Goal: Task Accomplishment & Management: Use online tool/utility

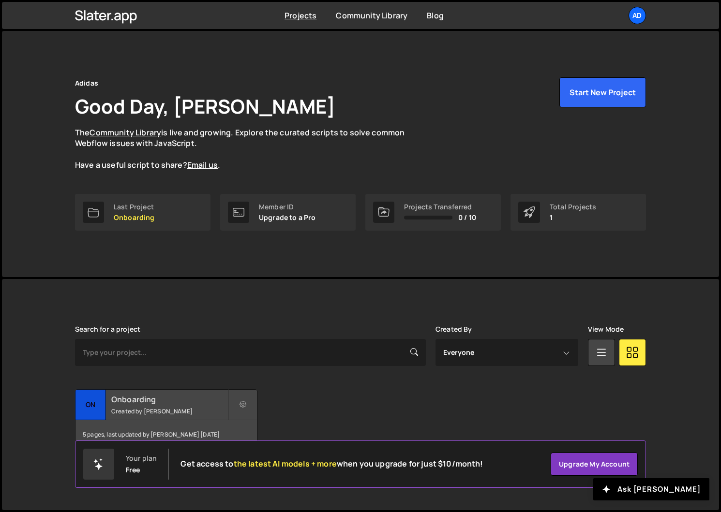
click at [191, 401] on h2 "Onboarding" at bounding box center [169, 399] width 117 height 11
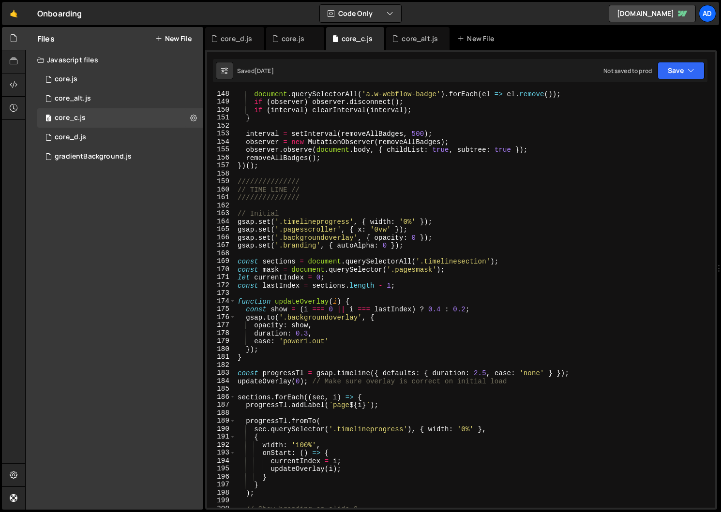
scroll to position [1175, 0]
click at [476, 375] on div "document . querySelectorAll ( 'a.w-webflow-badge' ) . forEach ( el => el . remo…" at bounding box center [474, 305] width 476 height 433
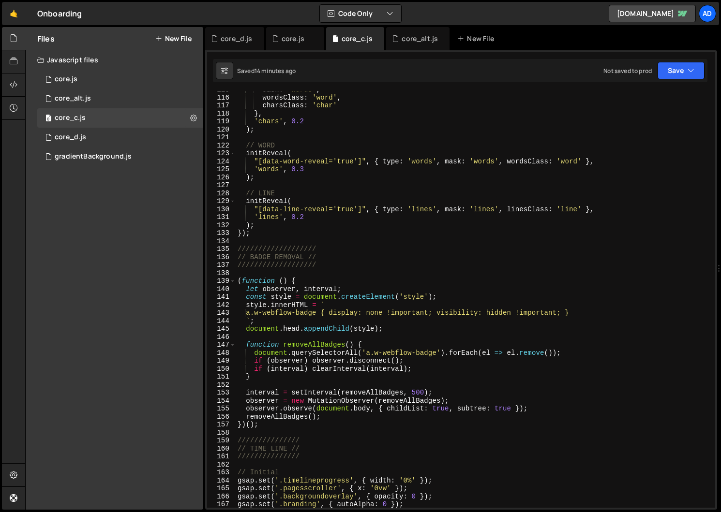
scroll to position [911, 0]
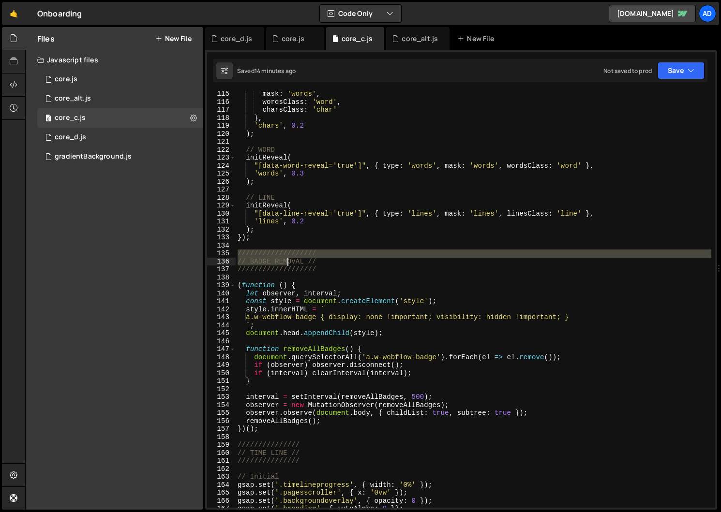
drag, startPoint x: 238, startPoint y: 251, endPoint x: 315, endPoint y: 412, distance: 178.7
click at [315, 412] on div "mask : 'words' , wordsClass : 'word' , charsClass : 'char' } , 'chars' , 0.2 ) …" at bounding box center [474, 306] width 476 height 433
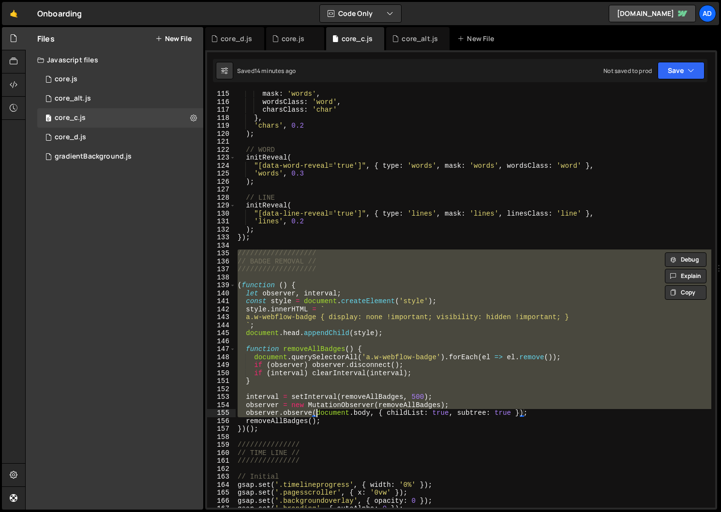
click at [323, 425] on div "mask : 'words' , wordsClass : 'word' , charsClass : 'char' } , 'chars' , 0.2 ) …" at bounding box center [474, 306] width 476 height 433
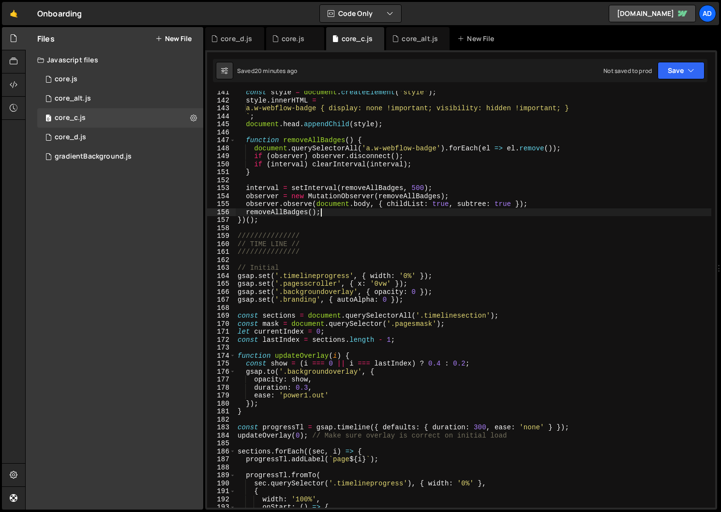
scroll to position [1120, 0]
click at [479, 429] on div "const style = document . createElement ( 'style' ) ; style . innerHTML = ` a.w-…" at bounding box center [474, 305] width 476 height 433
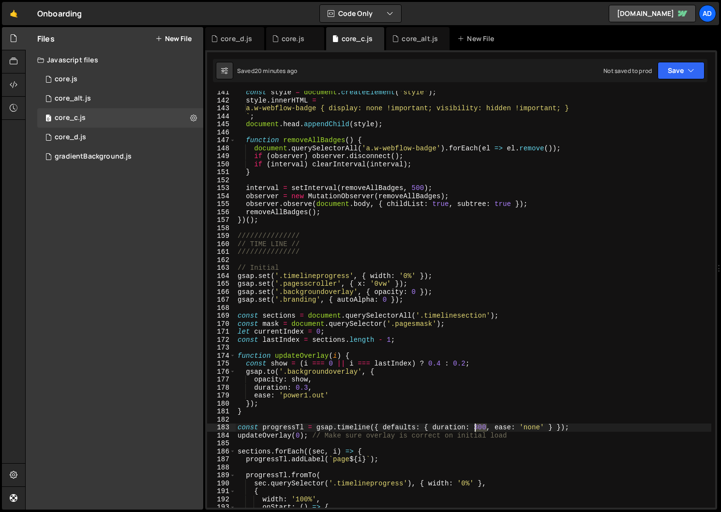
click at [479, 429] on div "const style = document . createElement ( 'style' ) ; style . innerHTML = ` a.w-…" at bounding box center [474, 305] width 476 height 433
click at [492, 366] on div "const style = document . createElement ( 'style' ) ; style . innerHTML = ` a.w-…" at bounding box center [474, 305] width 476 height 433
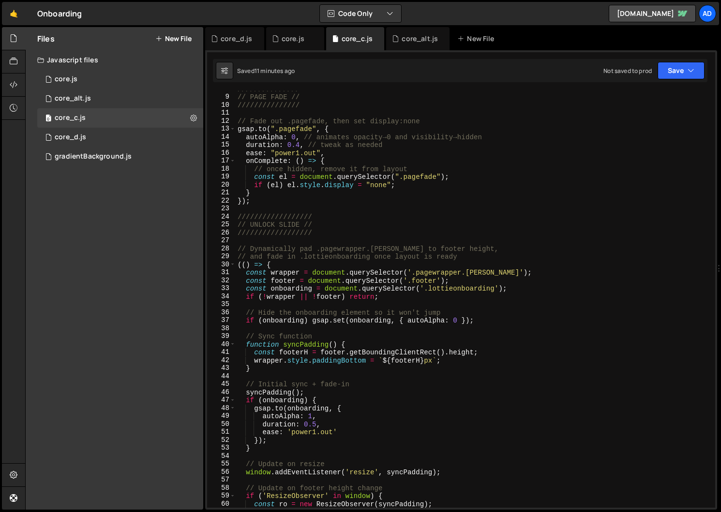
scroll to position [62, 0]
click at [277, 224] on div "/////////////// // PAGE FADE // /////////////// // Fade out .pagefade, then set…" at bounding box center [474, 301] width 476 height 433
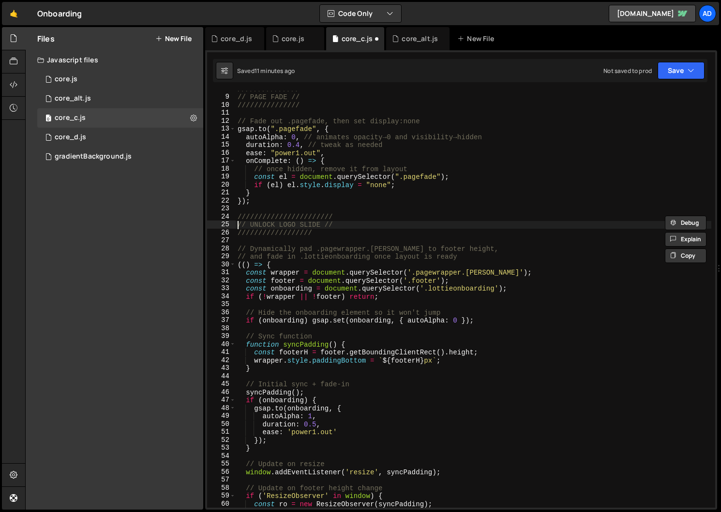
scroll to position [0, 5]
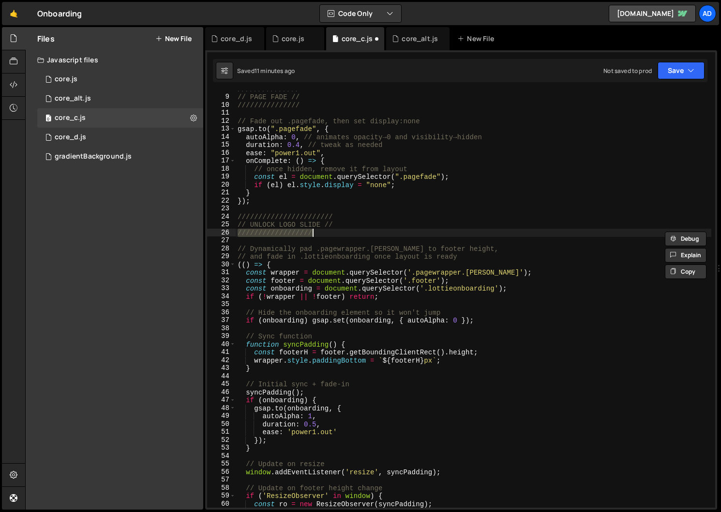
paste textarea "/////"
type textarea "///////////////////////"
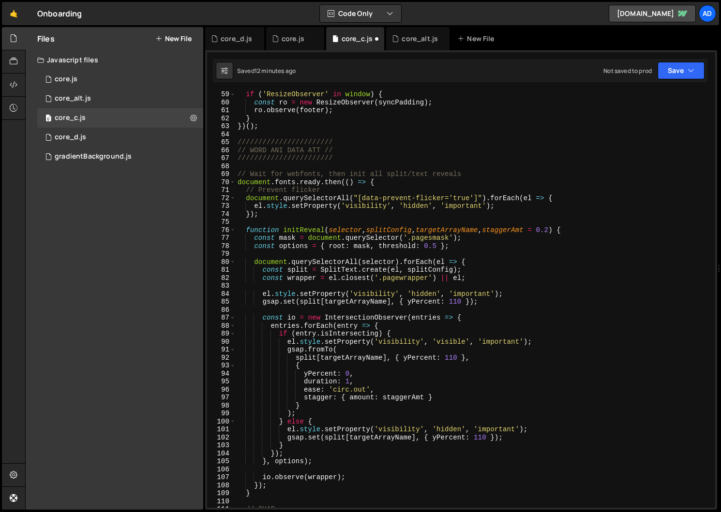
scroll to position [348, 0]
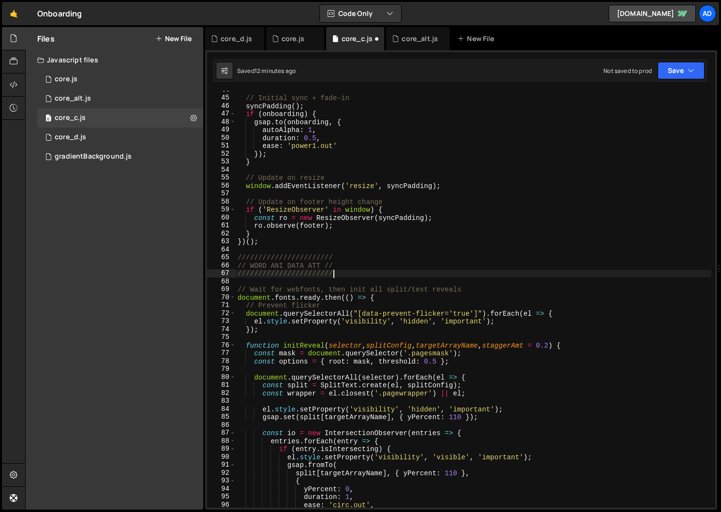
click at [347, 273] on div "// Initial sync + fade-in syncPadding ( ) ; if ( onboarding ) { gsap . to ( onb…" at bounding box center [474, 302] width 476 height 433
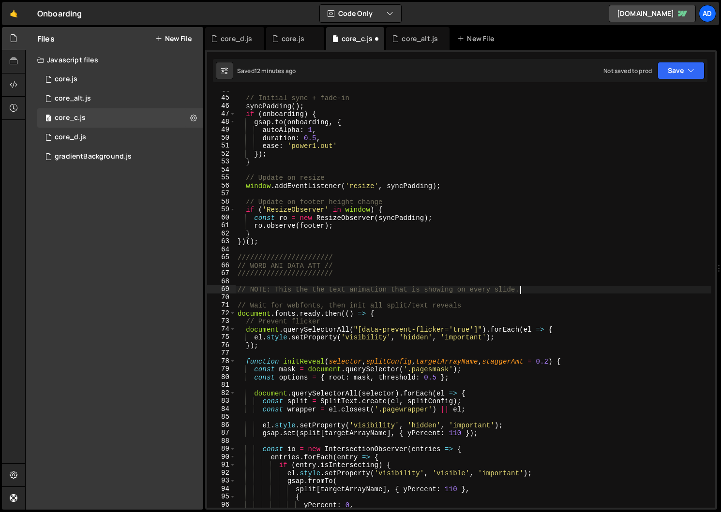
scroll to position [0, 19]
click at [393, 267] on div "// Initial sync + fade-in syncPadding ( ) ; if ( onboarding ) { gsap . to ( onb…" at bounding box center [474, 302] width 476 height 433
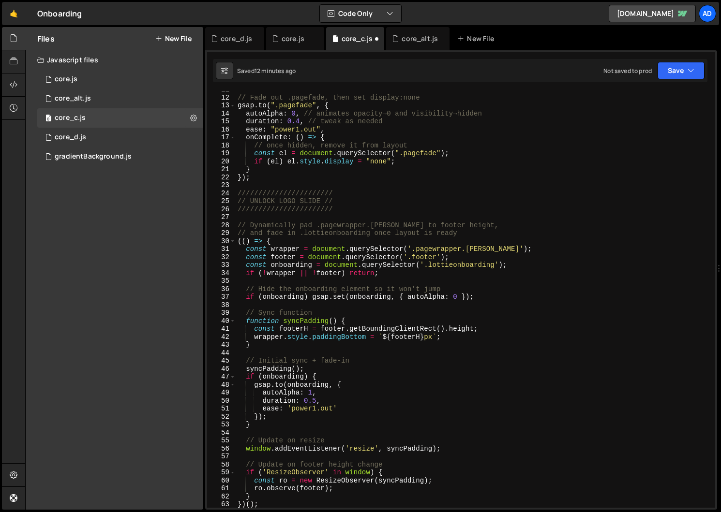
scroll to position [58, 0]
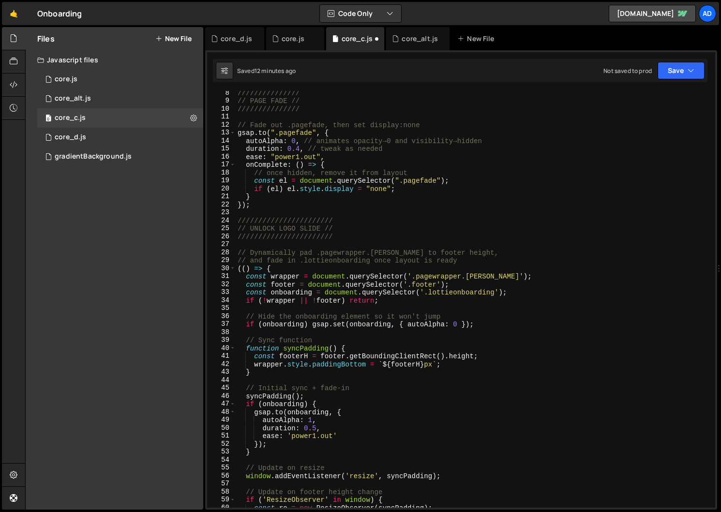
click at [341, 237] on div "/////////////// // PAGE FADE // /////////////// // Fade out .pagefade, then set…" at bounding box center [474, 305] width 476 height 433
type textarea "///////////////////////"
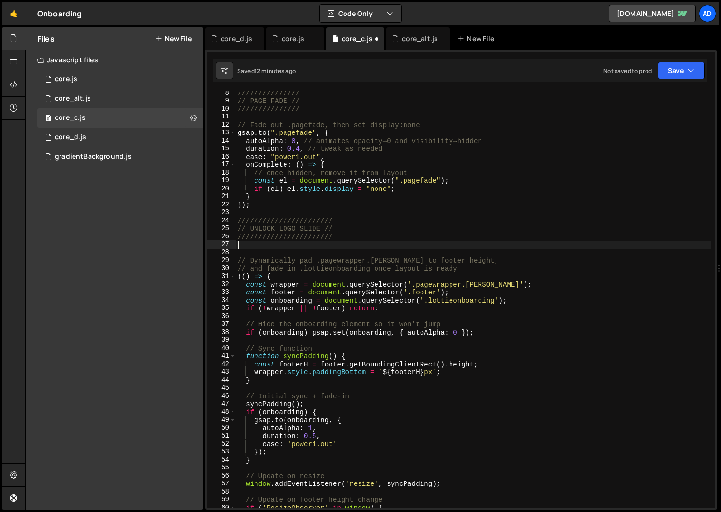
scroll to position [0, 0]
paste textarea "// NOTE: This the the text animation that is showing on every slide."
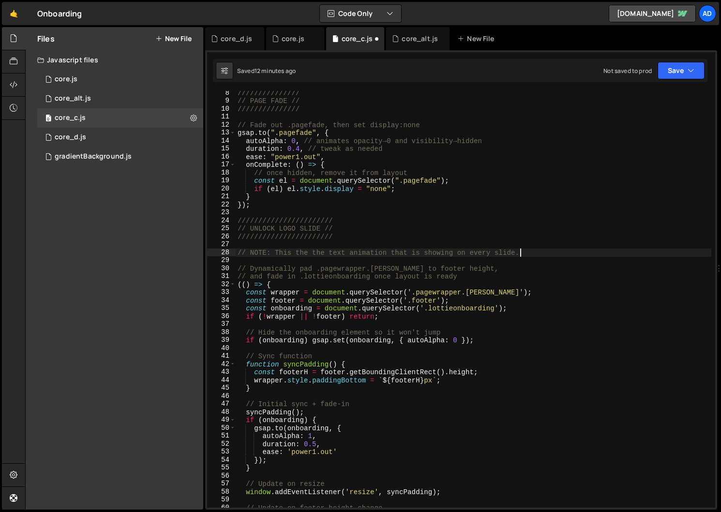
click at [276, 252] on div "/////////////// // PAGE FADE // /////////////// // Fade out .pagefade, then set…" at bounding box center [474, 305] width 476 height 433
click at [274, 249] on div "/////////////// // PAGE FADE // /////////////// // Fade out .pagefade, then set…" at bounding box center [474, 305] width 476 height 433
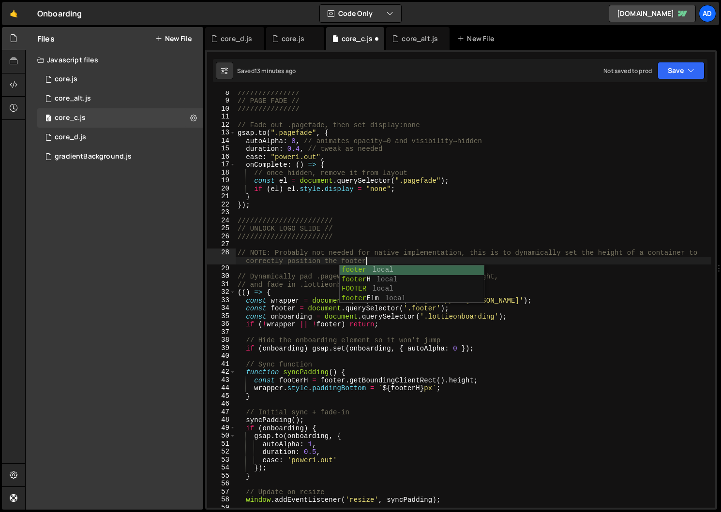
type textarea "// NOTE: Probably not needed for native implementation, this is to dynamically …"
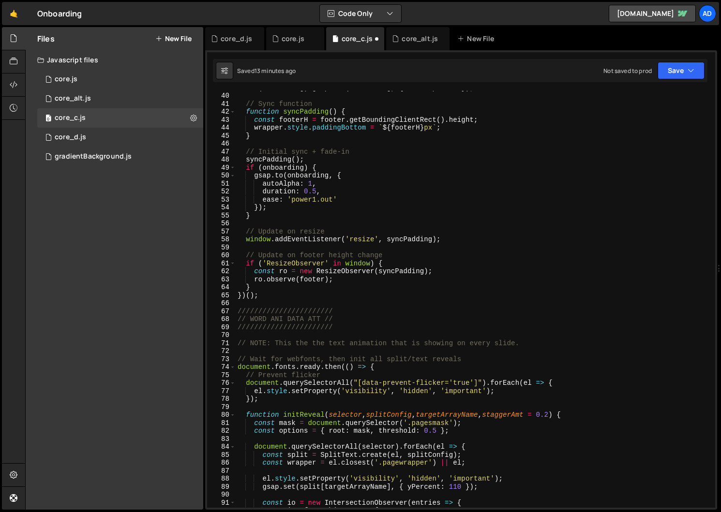
scroll to position [0, 0]
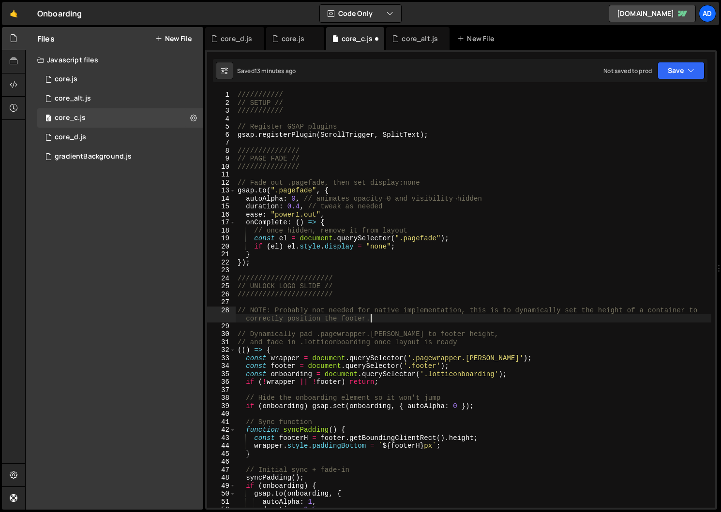
click at [310, 171] on div "/////////// // SETUP // /////////// // Register GSAP plugins gsap . registerPlu…" at bounding box center [474, 307] width 476 height 433
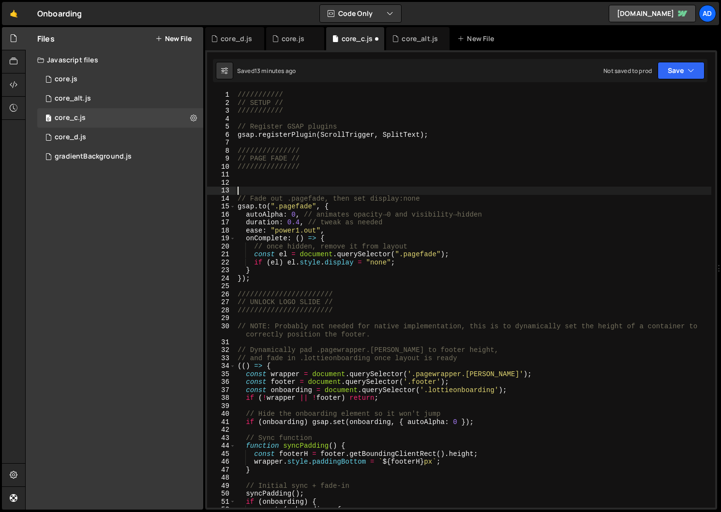
paste textarea "// NOTE: This the the text animation that is showing on every slide."
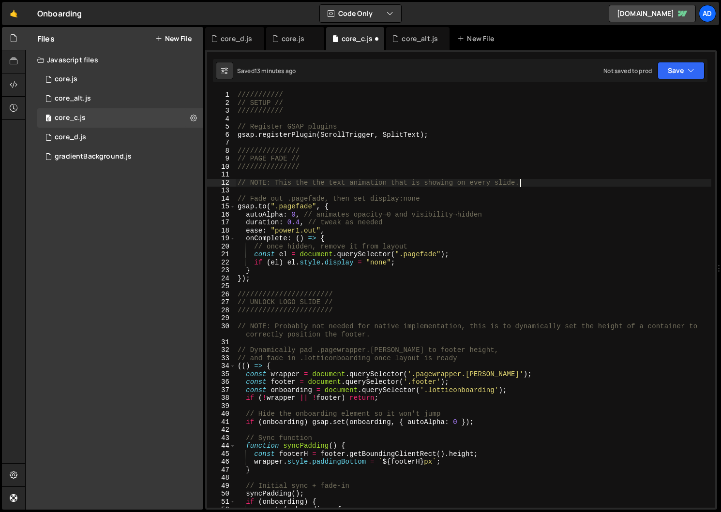
click at [295, 183] on div "/////////// // SETUP // /////////// // Register GSAP plugins gsap . registerPlu…" at bounding box center [474, 307] width 476 height 433
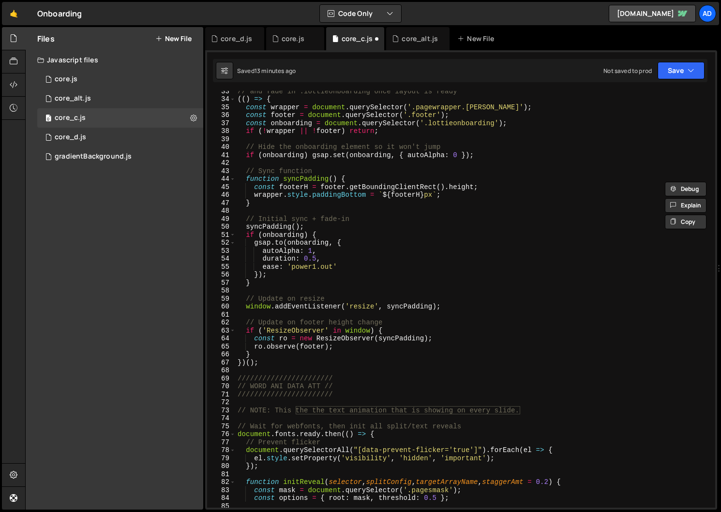
scroll to position [284, 0]
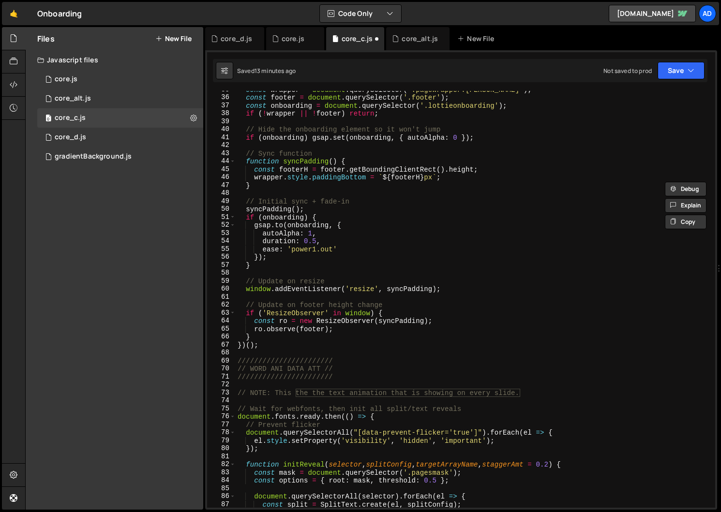
click at [307, 395] on div "const wrapper = document . querySelector ( '.pagewrapper.[PERSON_NAME]' ) ; con…" at bounding box center [474, 302] width 476 height 433
click at [303, 395] on div "const wrapper = document . querySelector ( '.pagewrapper.[PERSON_NAME]' ) ; con…" at bounding box center [474, 302] width 476 height 433
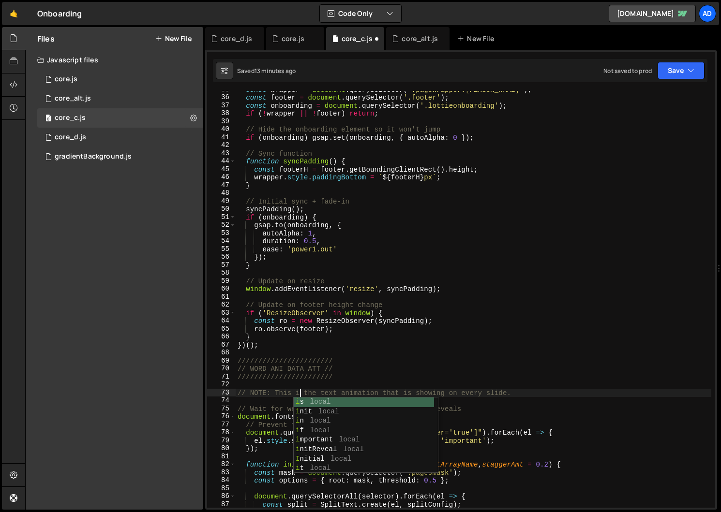
type textarea "// NOTE: This is the text animation that is showing on every slide."
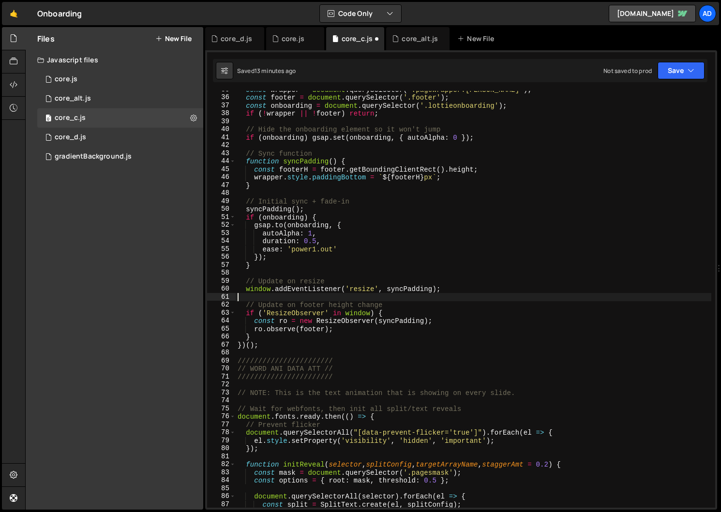
click at [335, 301] on div "const wrapper = document . querySelector ( '.pagewrapper.[PERSON_NAME]' ) ; con…" at bounding box center [474, 302] width 476 height 433
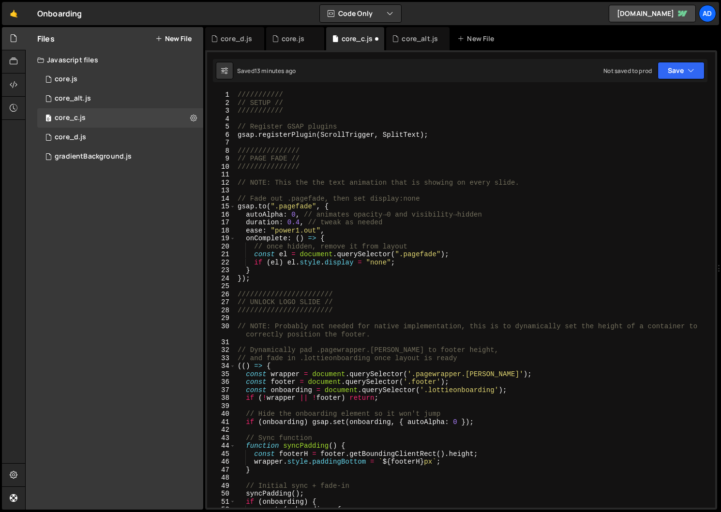
click at [298, 181] on div "/////////// // SETUP // /////////// // Register GSAP plugins gsap . registerPlu…" at bounding box center [474, 307] width 476 height 433
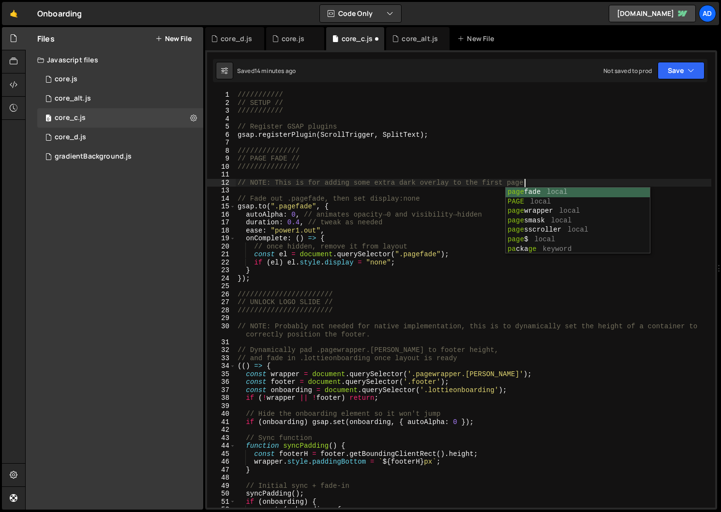
scroll to position [0, 19]
click at [310, 182] on div "/////////// // SETUP // /////////// // Register GSAP plugins gsap . registerPlu…" at bounding box center [474, 307] width 476 height 433
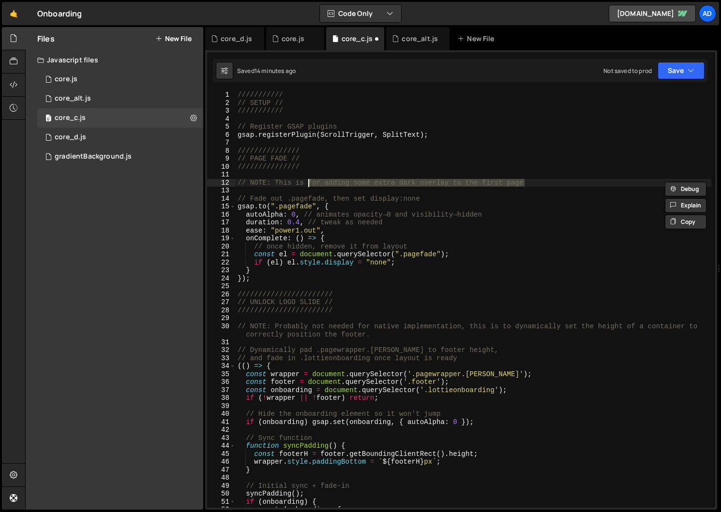
click at [275, 181] on div "/////////// // SETUP // /////////// // Register GSAP plugins gsap . registerPlu…" at bounding box center [474, 307] width 476 height 433
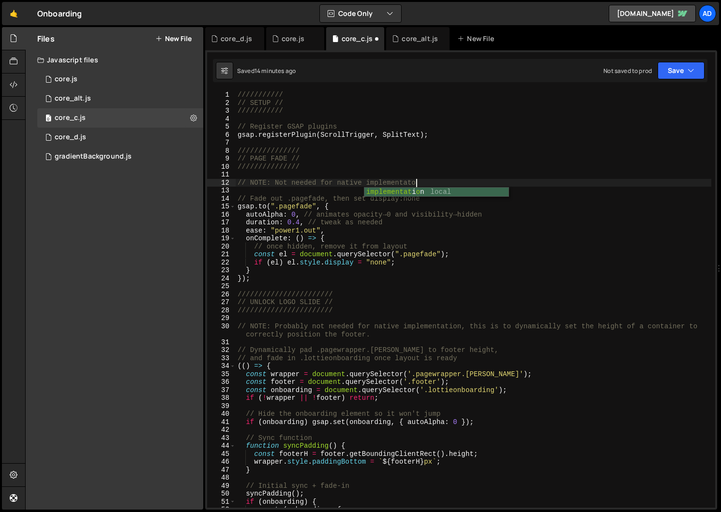
scroll to position [0, 12]
type textarea "// NOTE: Not needed for native implementation."
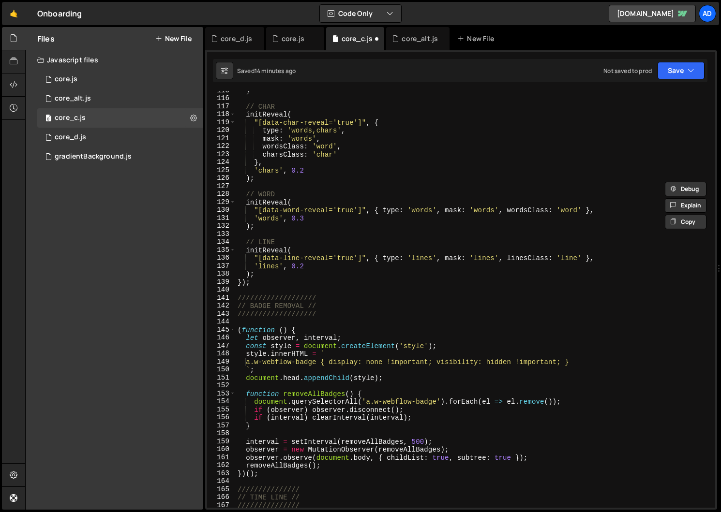
scroll to position [947, 0]
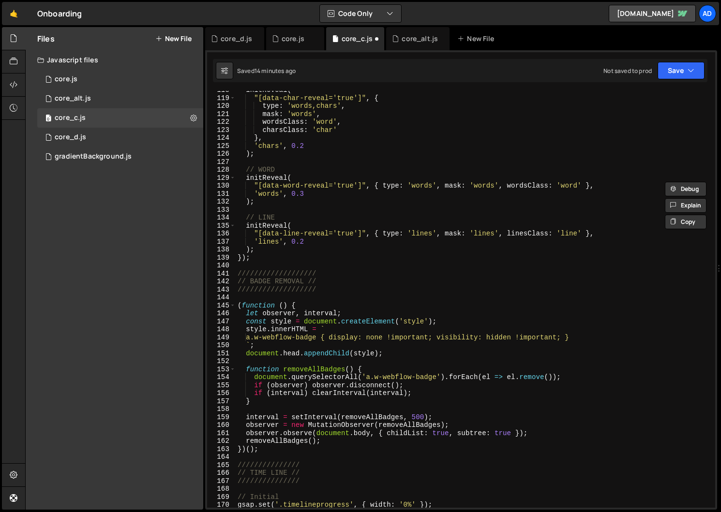
click at [336, 295] on div "initReveal ( "[data-char-reveal='true']" , { type : 'words,chars' , mask : 'wor…" at bounding box center [474, 302] width 476 height 433
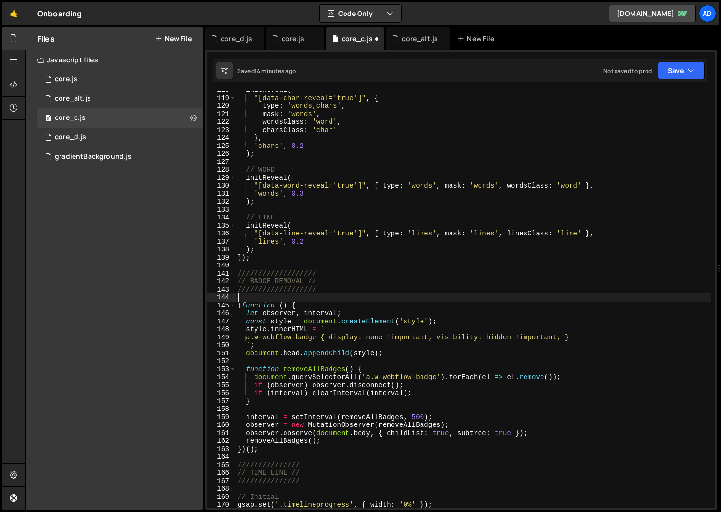
scroll to position [0, 0]
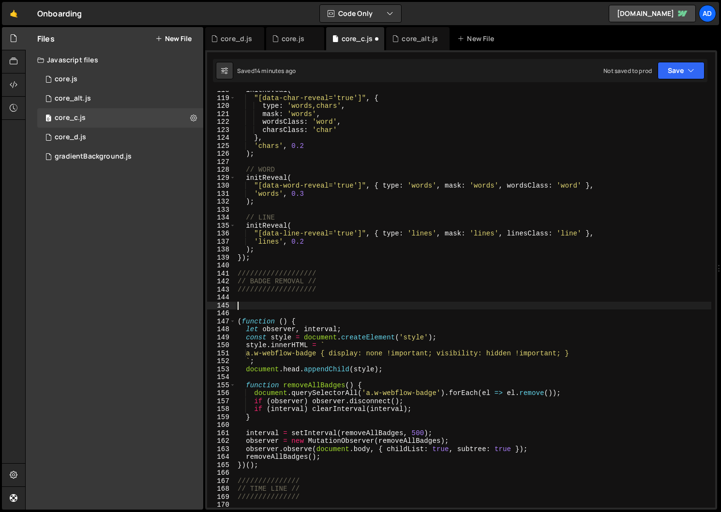
paste textarea "// NOTE: Not needed for native implementation."
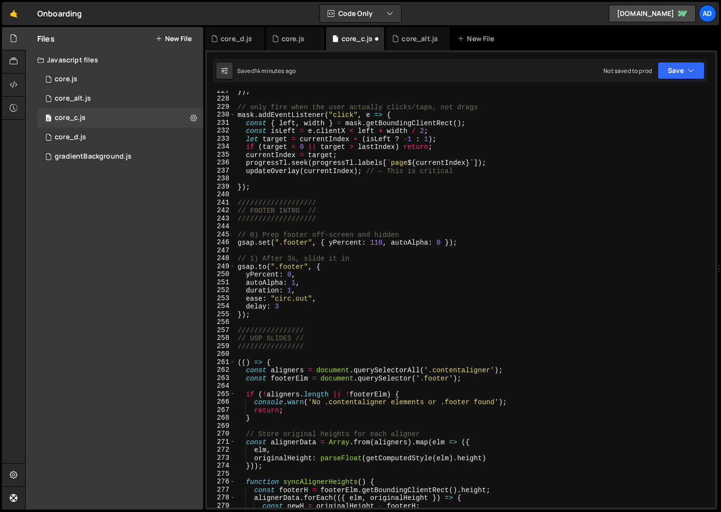
scroll to position [1815, 0]
click at [280, 207] on div "}) ; // only fire when the user actually clicks/taps, not drags mask . addEvent…" at bounding box center [474, 304] width 476 height 433
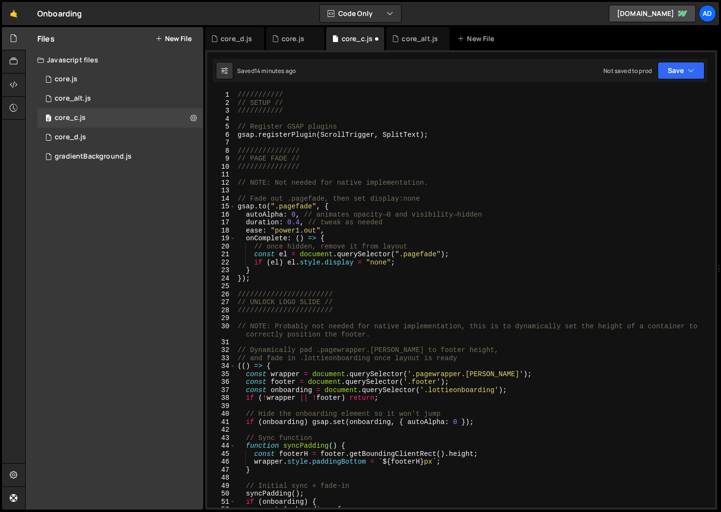
scroll to position [1, 0]
click at [398, 329] on div "/////////// // SETUP // /////////// // Register GSAP plugins gsap . registerPlu…" at bounding box center [474, 306] width 476 height 433
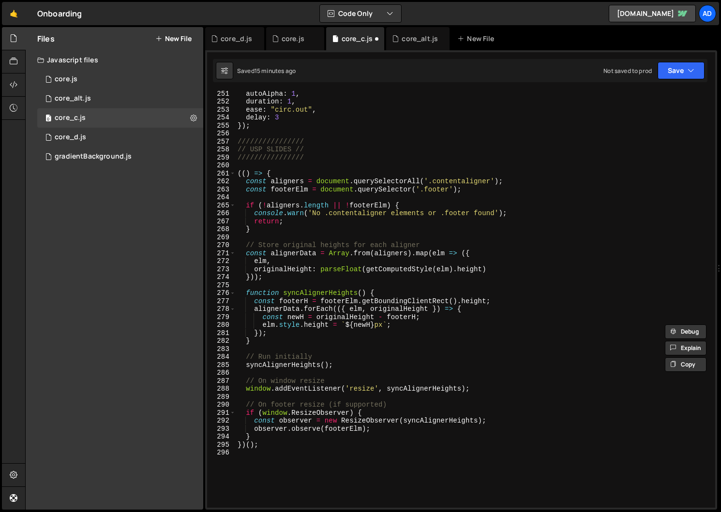
scroll to position [2000, 0]
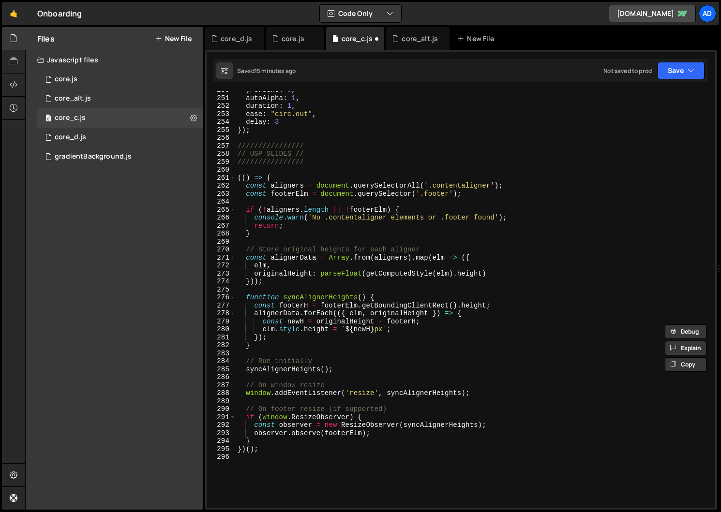
click at [316, 161] on div "yPercent : 0 , autoAlpha : 1 , duration : 1 , ease : "circ.out" , delay : 3 }) …" at bounding box center [474, 302] width 476 height 433
type textarea "////////////////"
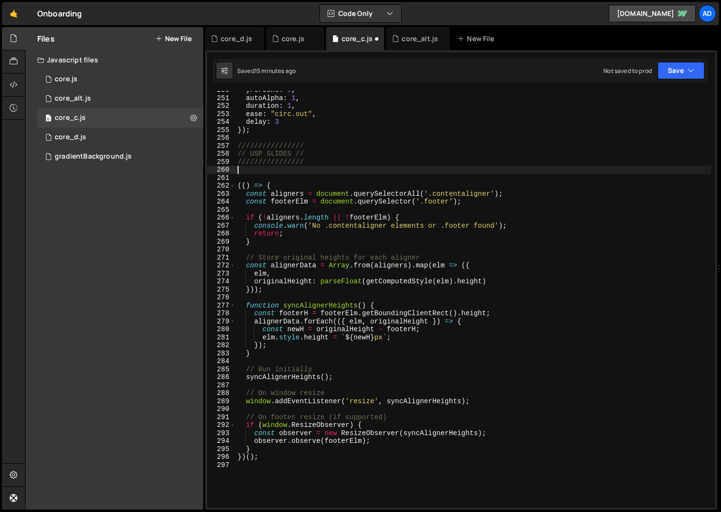
scroll to position [0, 0]
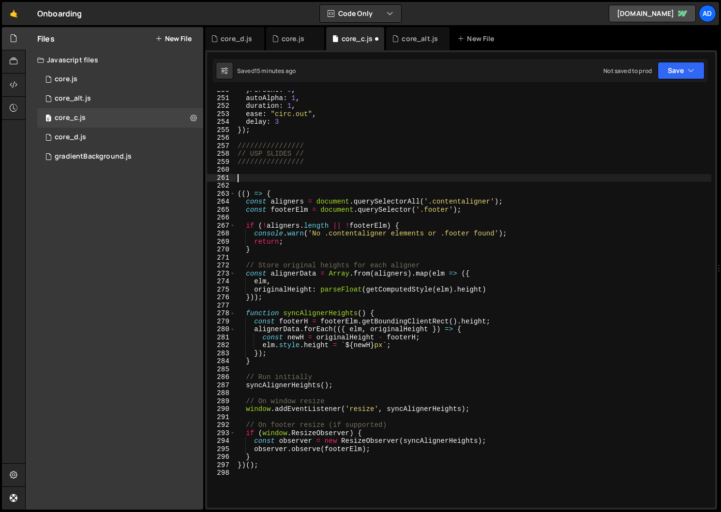
paste textarea "// NOTE: Probably not needed for native implementation, this is to dynamically …"
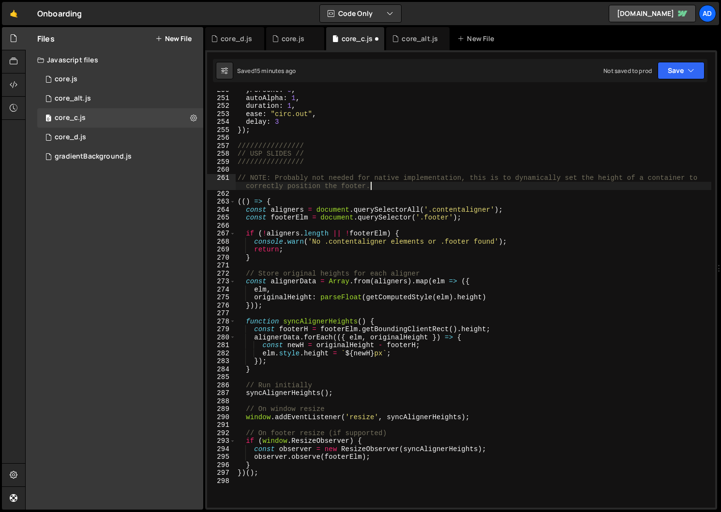
click at [353, 185] on div "yPercent : 0 , autoAlpha : 1 , duration : 1 , ease : "circ.out" , delay : 3 }) …" at bounding box center [474, 302] width 476 height 433
click at [420, 189] on div "yPercent : 0 , autoAlpha : 1 , duration : 1 , ease : "circ.out" , delay : 3 }) …" at bounding box center [474, 302] width 476 height 433
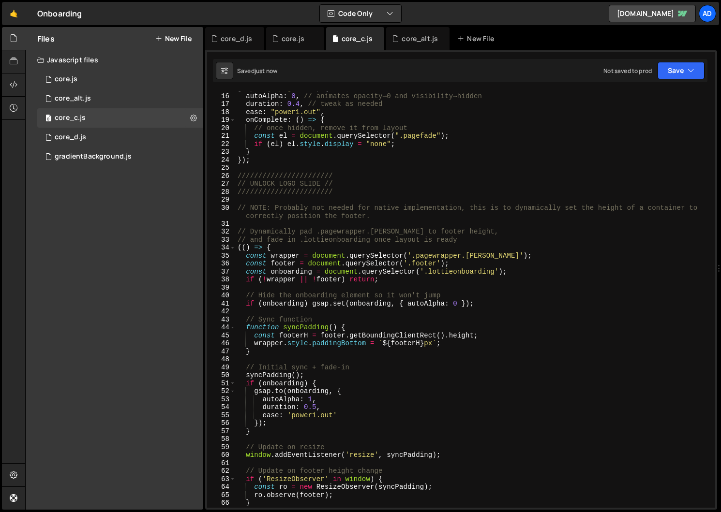
scroll to position [0, 0]
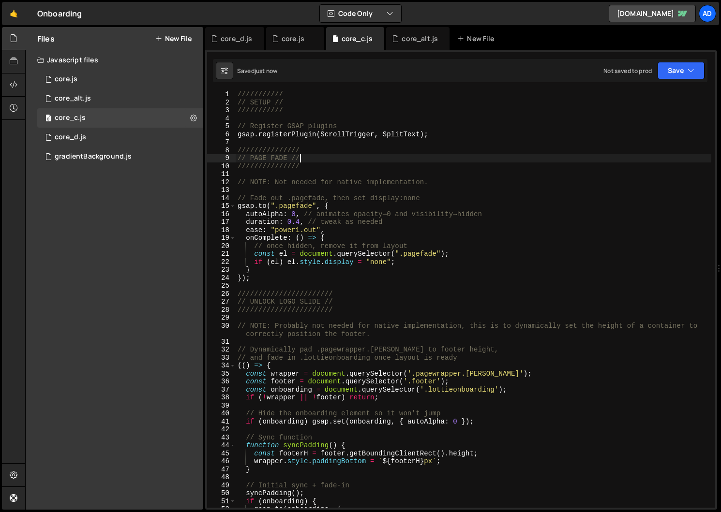
click at [494, 160] on div "/////////// // SETUP // /////////// // Register GSAP plugins gsap . registerPlu…" at bounding box center [474, 306] width 476 height 433
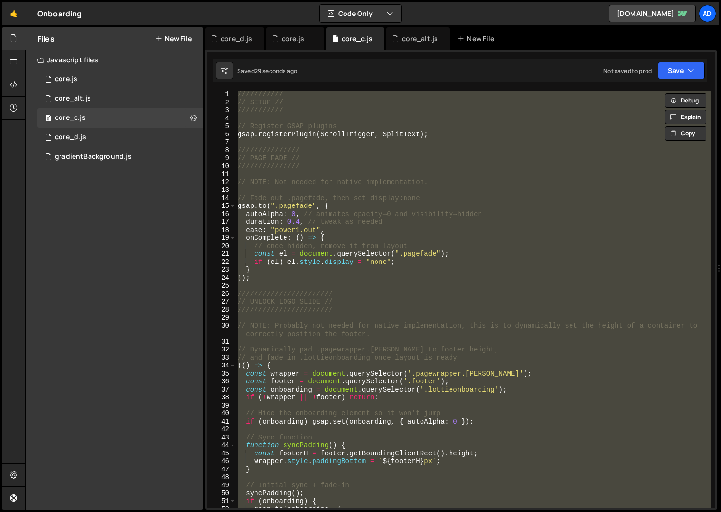
click at [478, 235] on div "/////////// // SETUP // /////////// // Register GSAP plugins gsap . registerPlu…" at bounding box center [474, 299] width 476 height 417
type textarea "onComplete: () => {"
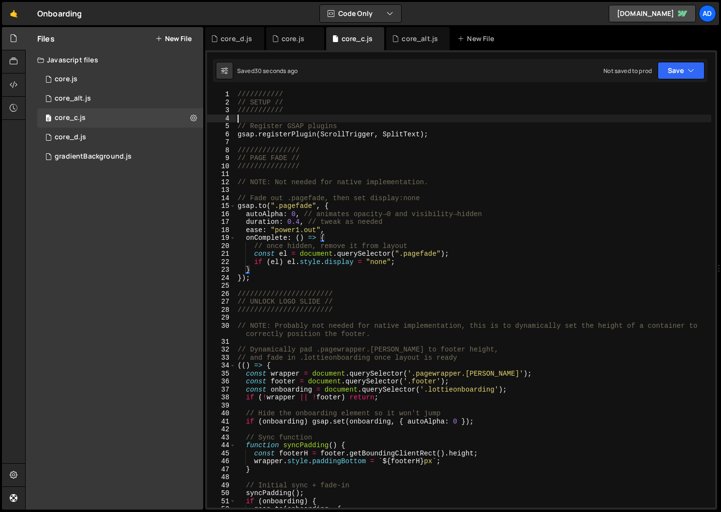
click at [398, 116] on div "/////////// // SETUP // /////////// // Register GSAP plugins gsap . registerPlu…" at bounding box center [474, 306] width 476 height 433
click at [697, 70] on button "Save" at bounding box center [680, 70] width 47 height 17
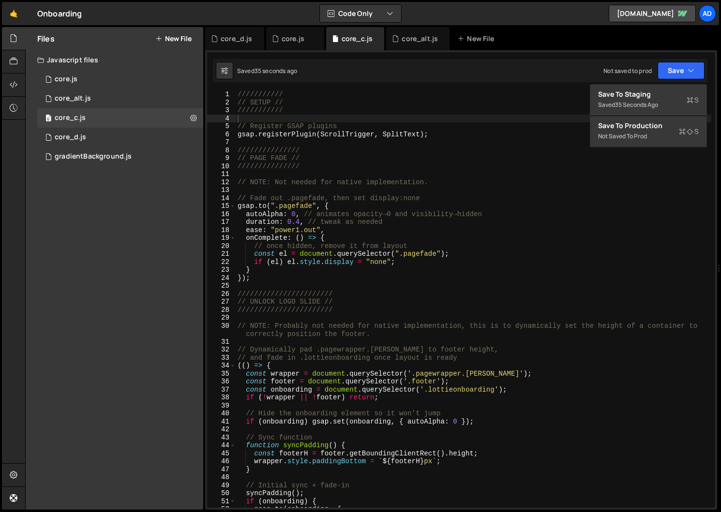
click at [426, 194] on div "/////////// // SETUP // /////////// // Register GSAP plugins gsap . registerPlu…" at bounding box center [474, 306] width 476 height 433
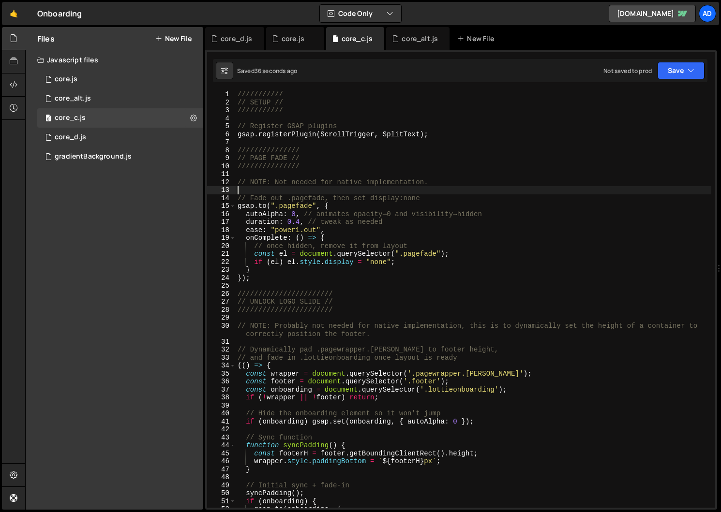
click at [426, 194] on div "/////////// // SETUP // /////////// // Register GSAP plugins gsap . registerPlu…" at bounding box center [474, 306] width 476 height 433
click at [229, 67] on button at bounding box center [224, 70] width 17 height 17
select select "editor"
select select "ace/theme/monokai"
type input "14"
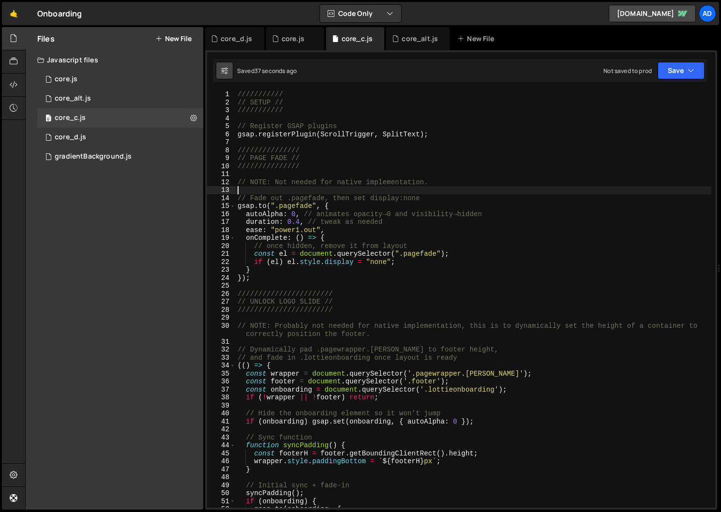
checkbox input "true"
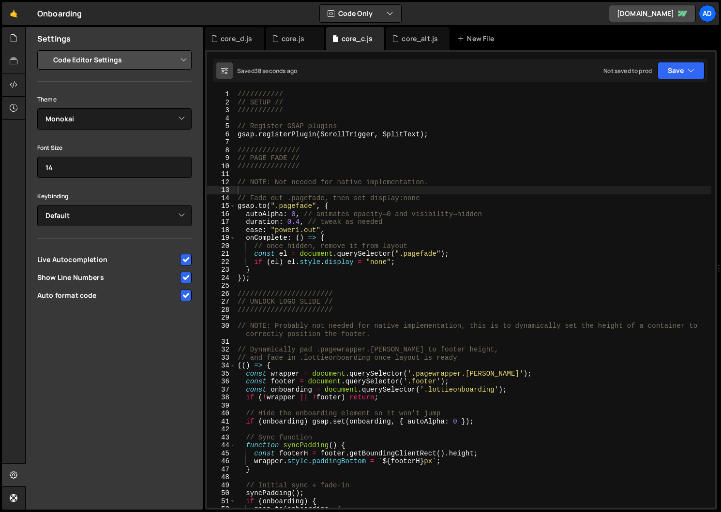
click at [229, 67] on button at bounding box center [224, 70] width 17 height 17
click at [18, 38] on div at bounding box center [14, 38] width 24 height 23
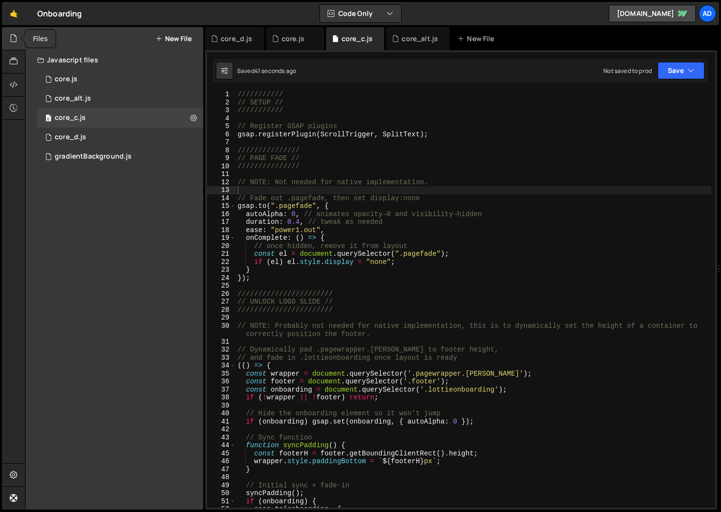
click at [19, 31] on div at bounding box center [14, 38] width 24 height 23
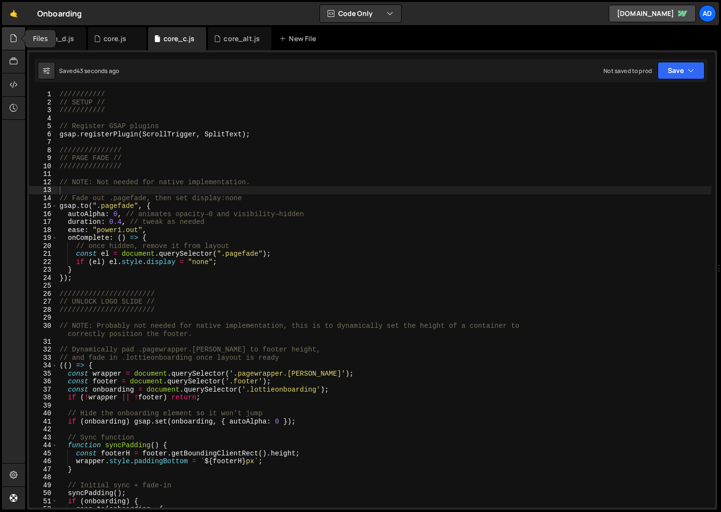
click at [20, 35] on div at bounding box center [14, 38] width 24 height 23
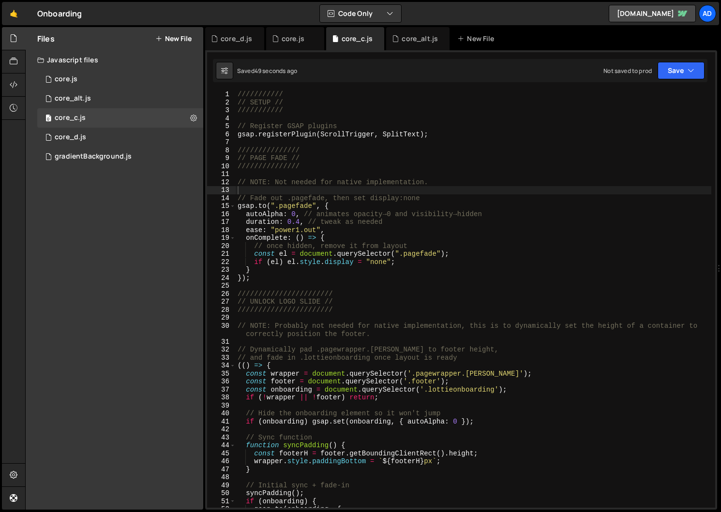
click at [506, 237] on div "/////////// // SETUP // /////////// // Register GSAP plugins gsap . registerPlu…" at bounding box center [474, 306] width 476 height 433
click at [349, 281] on div "/////////// // SETUP // /////////// // Register GSAP plugins gsap . registerPlu…" at bounding box center [474, 306] width 476 height 433
type textarea "});"
